Goal: Task Accomplishment & Management: Manage account settings

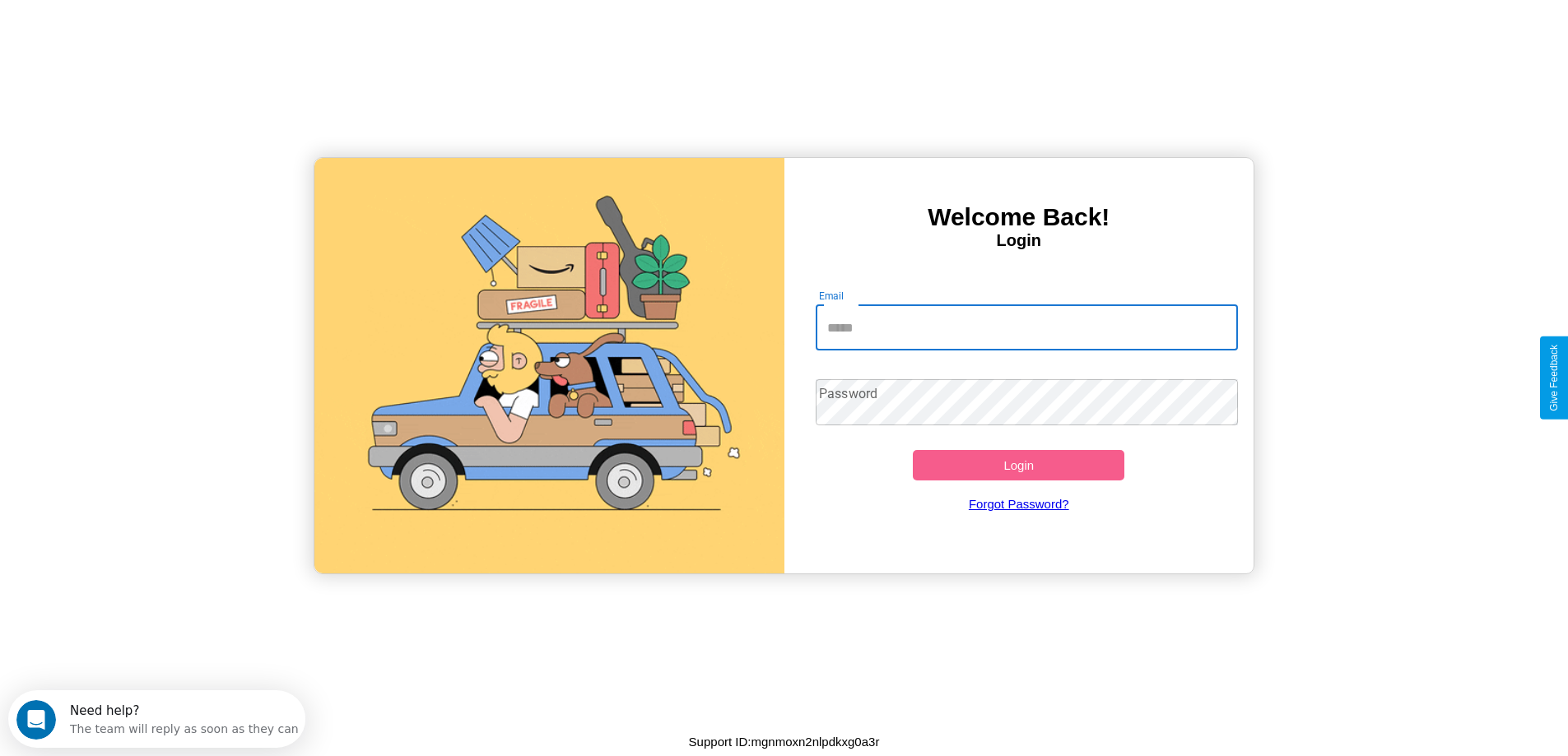
click at [1026, 327] on input "Email" at bounding box center [1027, 327] width 423 height 46
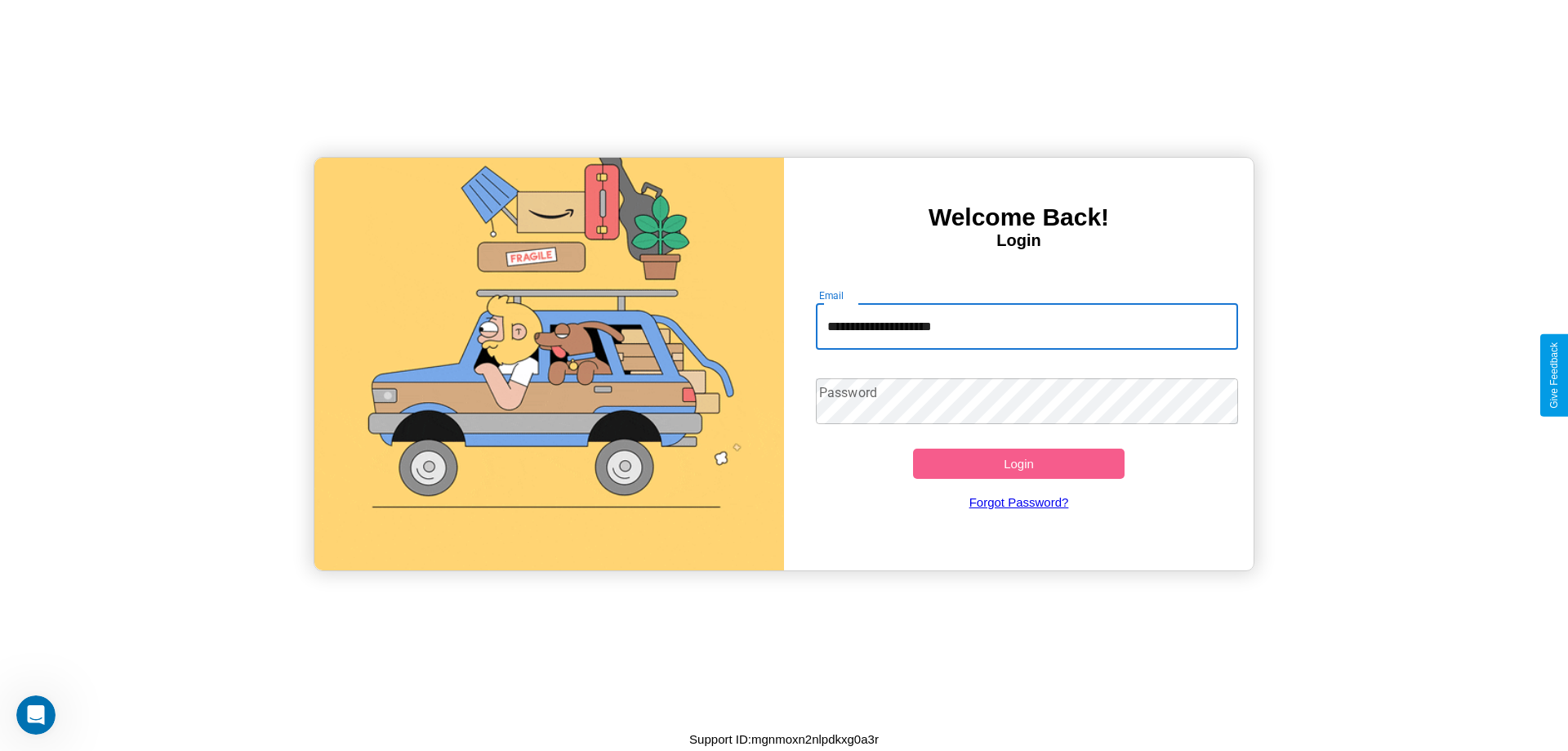
type input "**********"
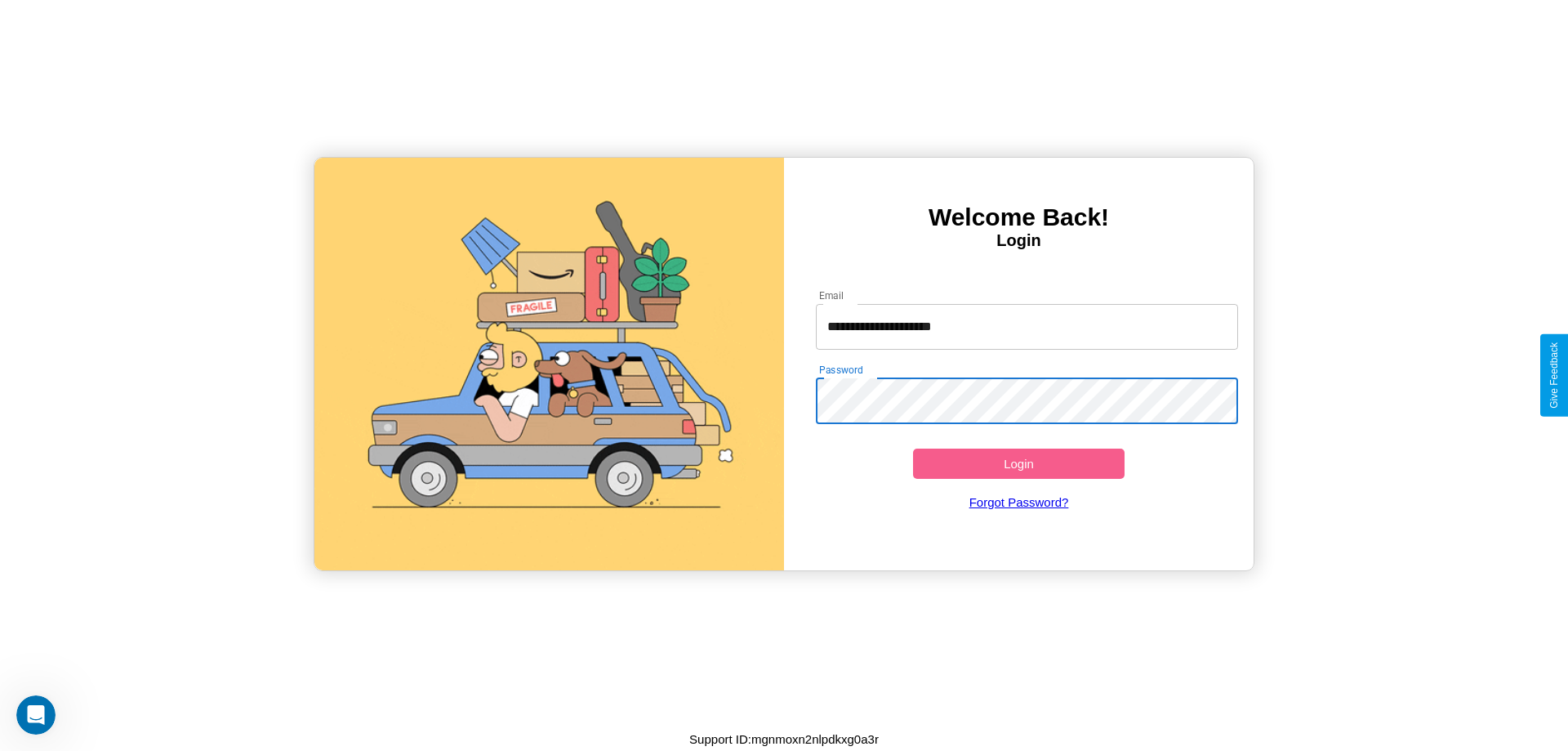
click at [1018, 464] on button "Login" at bounding box center [1018, 464] width 211 height 30
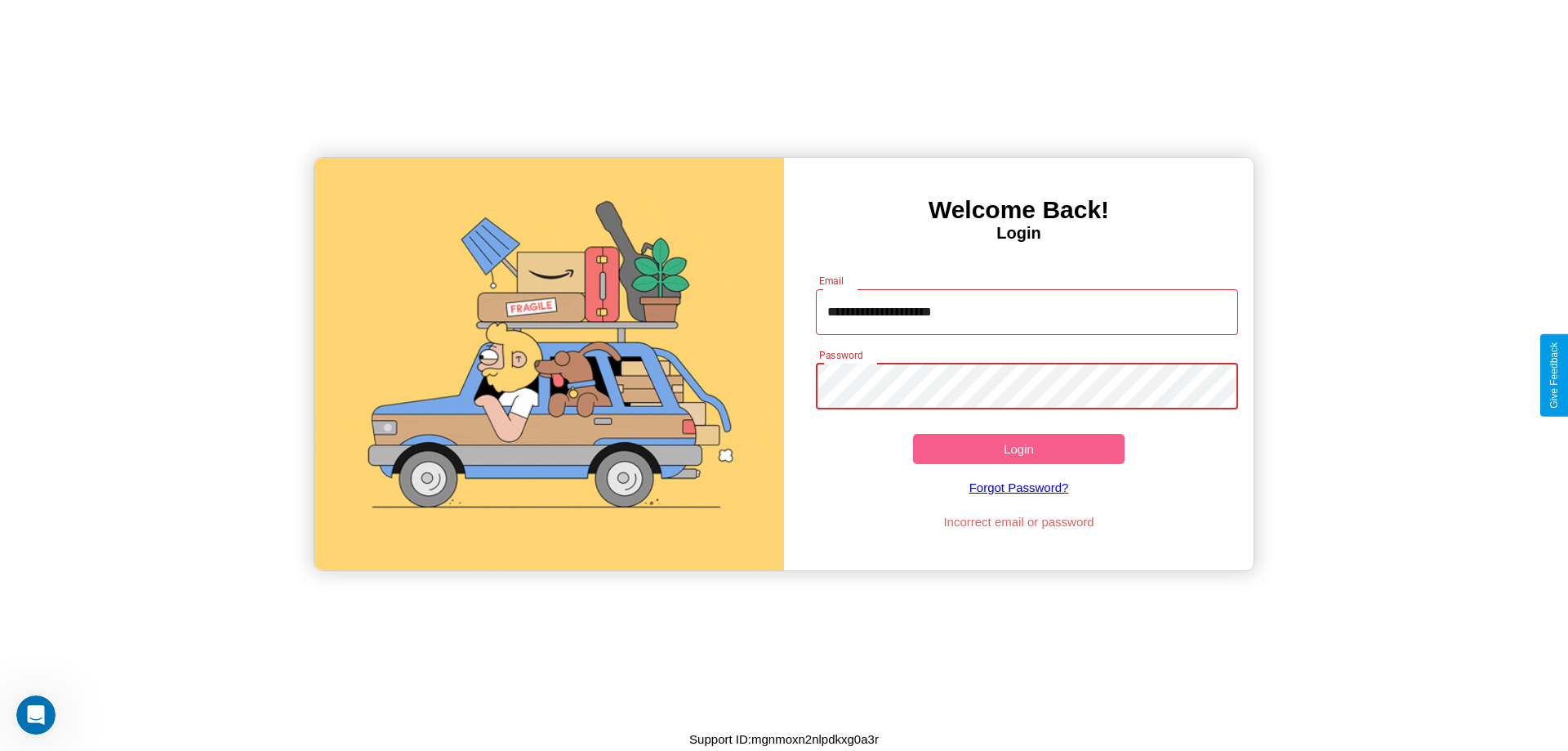
click at [1018, 449] on button "Login" at bounding box center [1018, 449] width 211 height 30
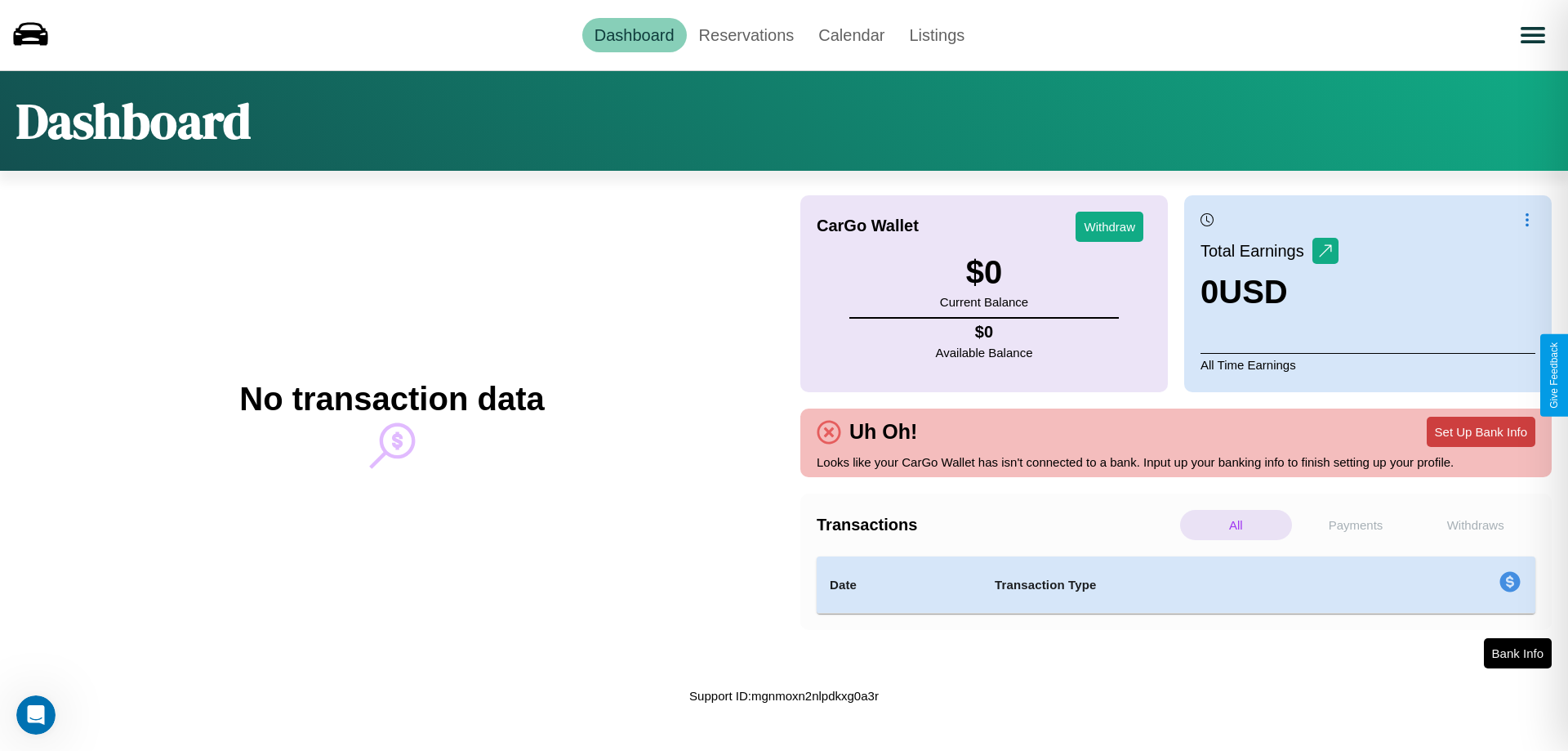
click at [1481, 431] on button "Set Up Bank Info" at bounding box center [1480, 432] width 108 height 30
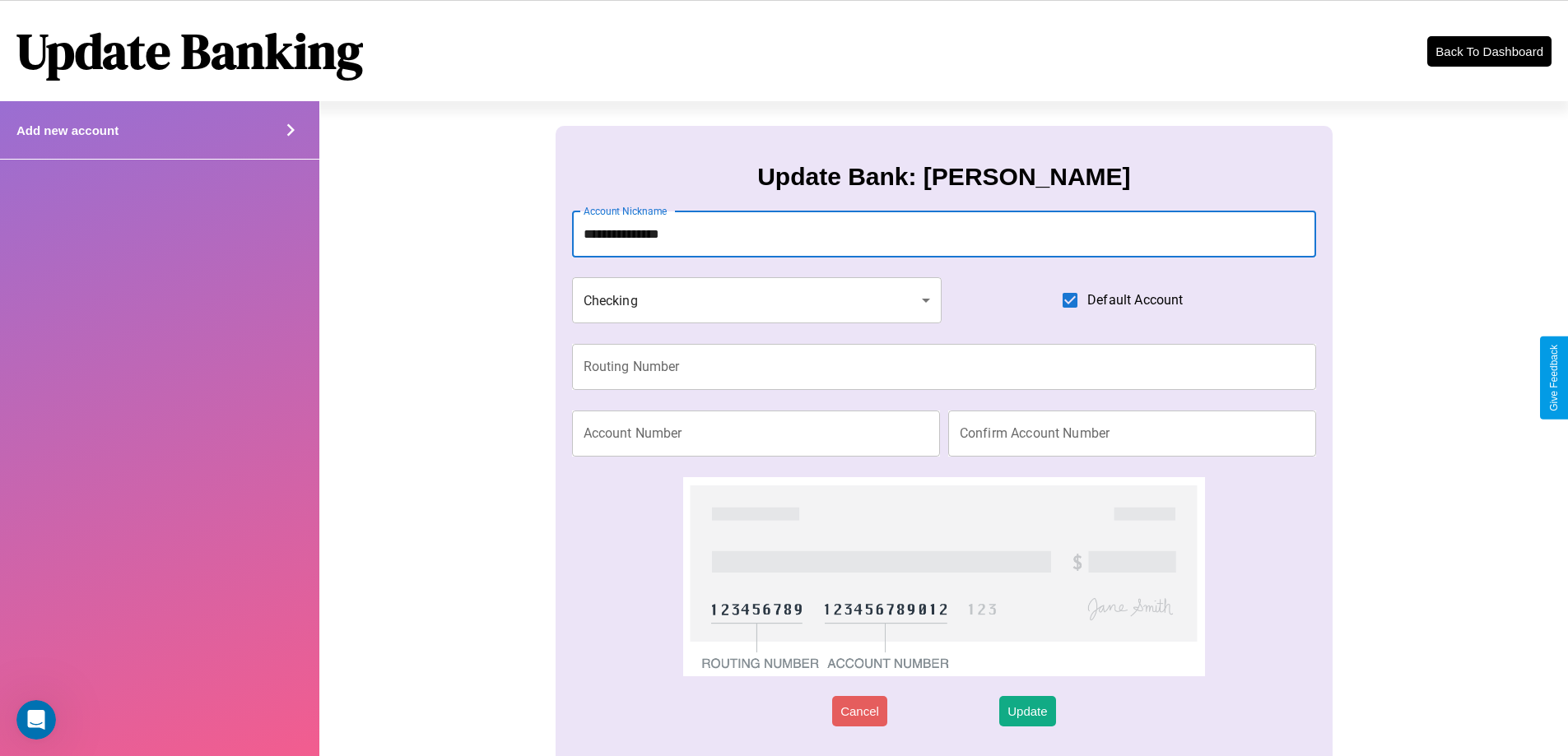
type input "**********"
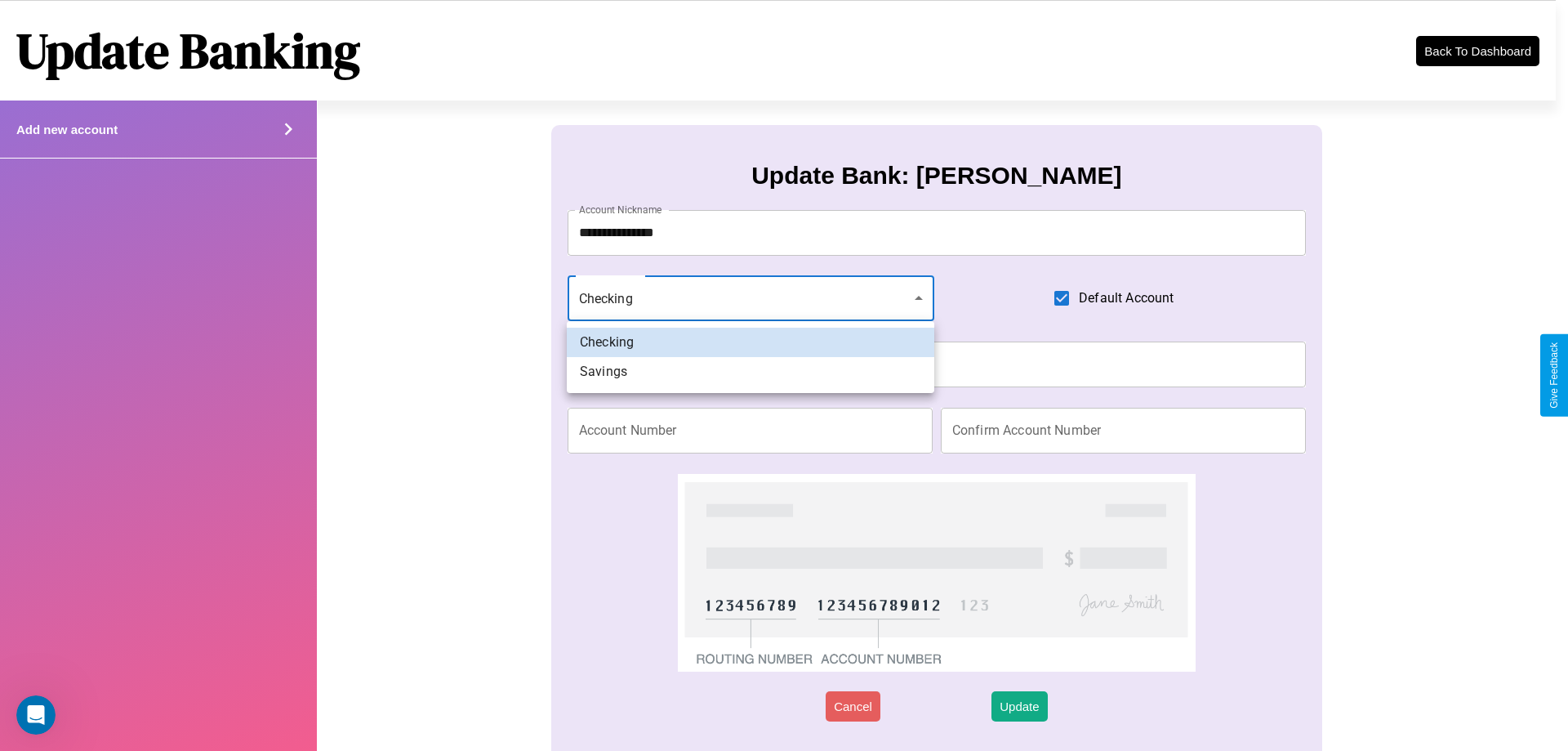
click at [751, 298] on div at bounding box center [784, 376] width 1568 height 751
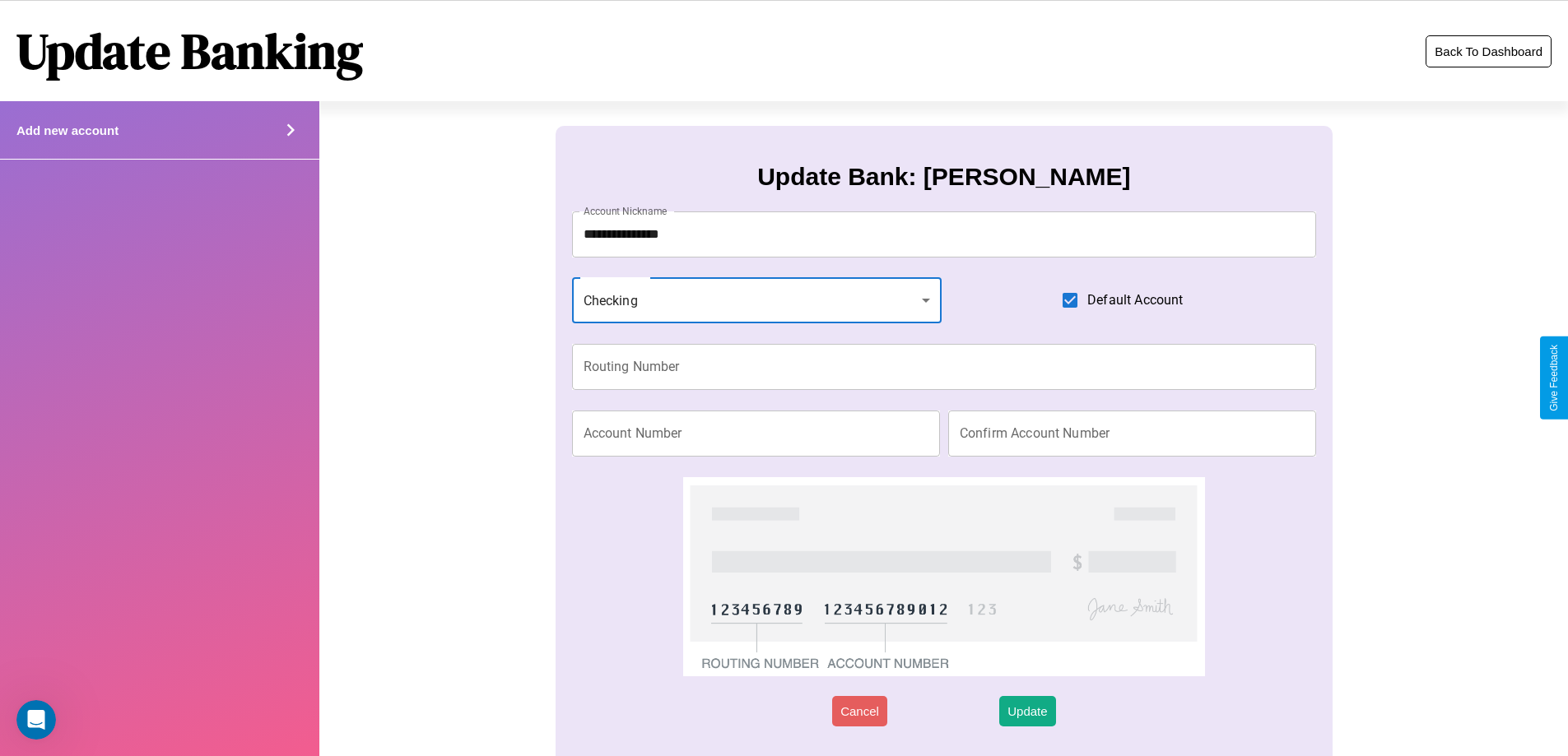
click at [1488, 51] on button "Back To Dashboard" at bounding box center [1488, 51] width 126 height 32
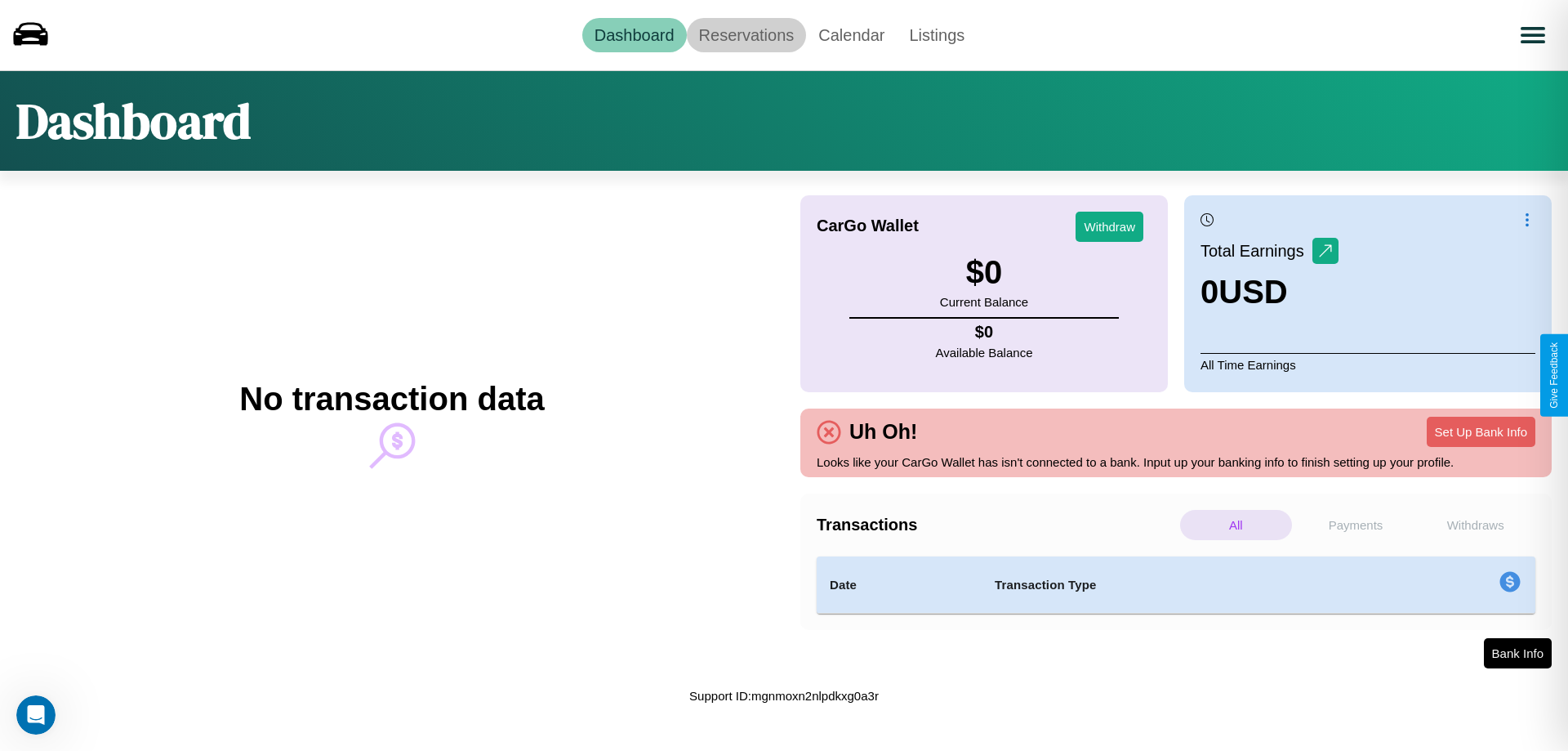
click at [745, 34] on link "Reservations" at bounding box center [747, 34] width 120 height 34
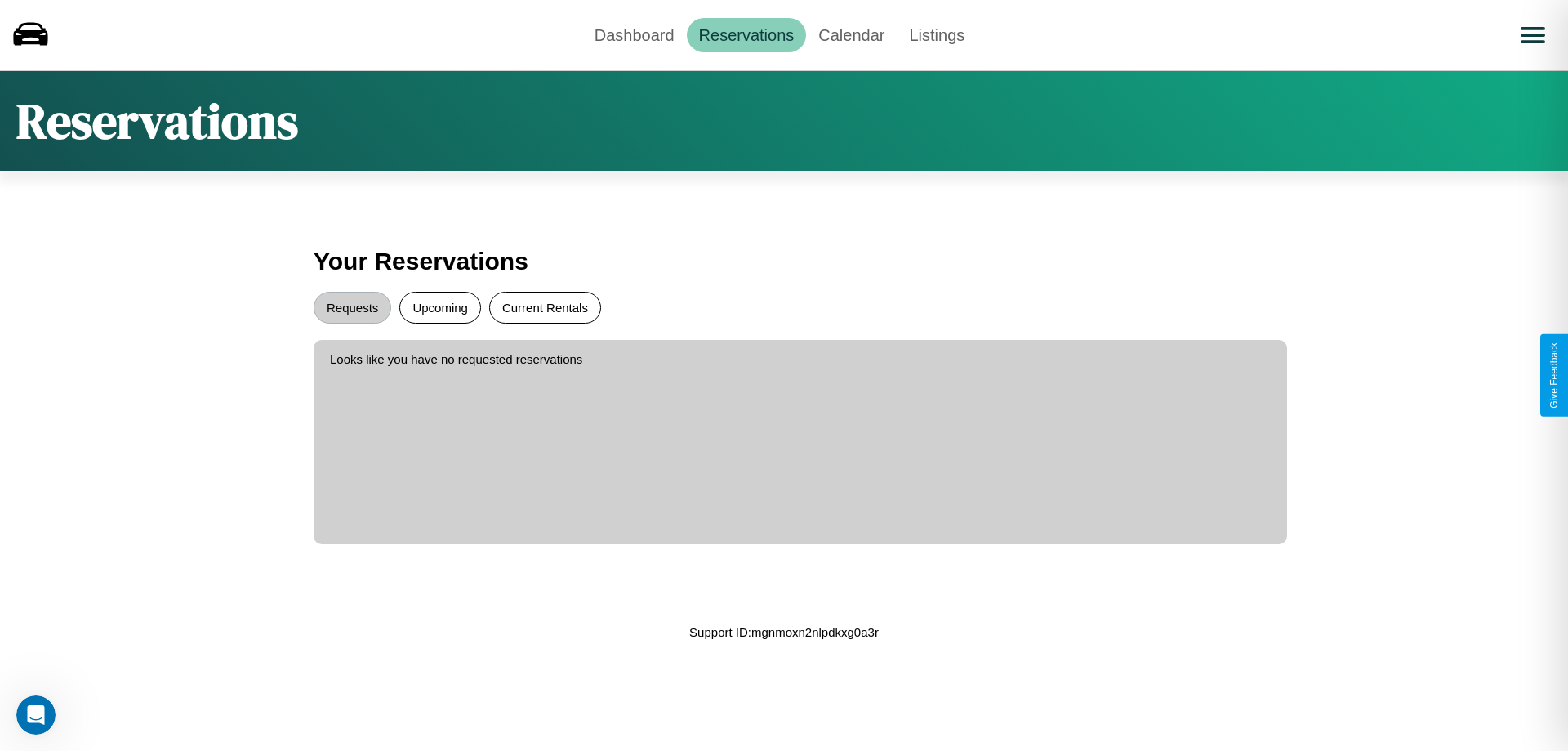
click at [544, 308] on button "Current Rentals" at bounding box center [544, 308] width 112 height 32
click at [352, 308] on button "Requests" at bounding box center [352, 308] width 78 height 32
